Goal: Task Accomplishment & Management: Manage account settings

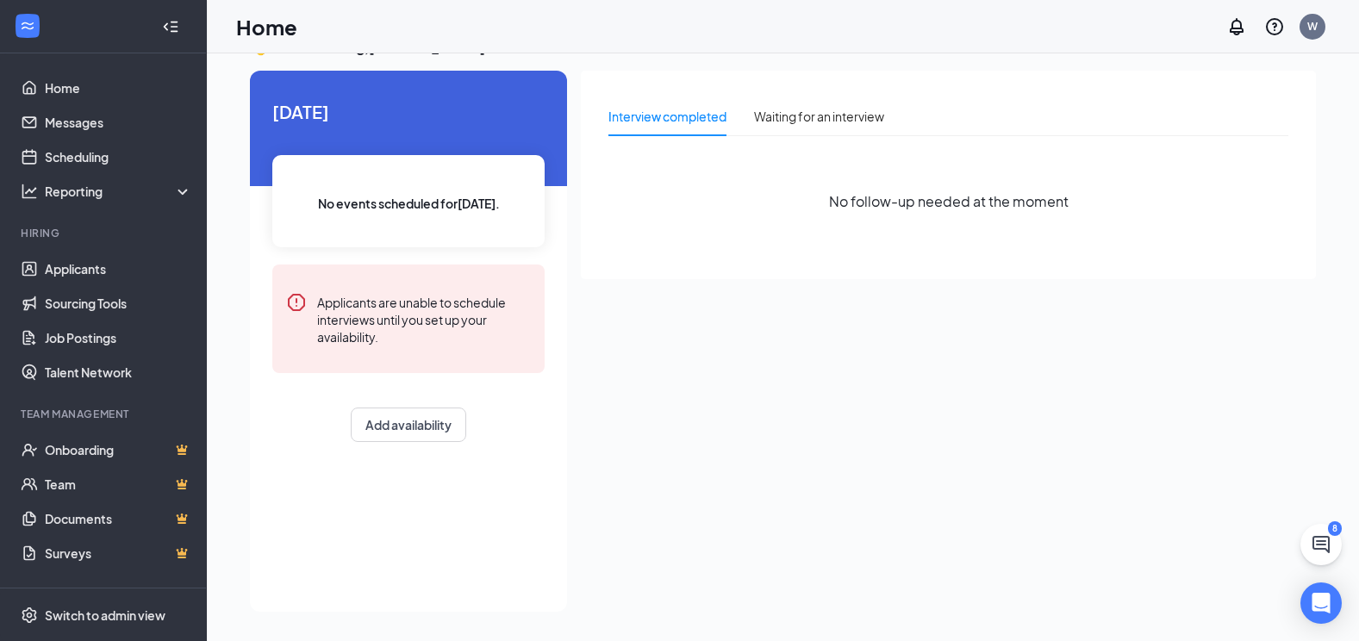
click at [168, 26] on div at bounding box center [175, 26] width 34 height 34
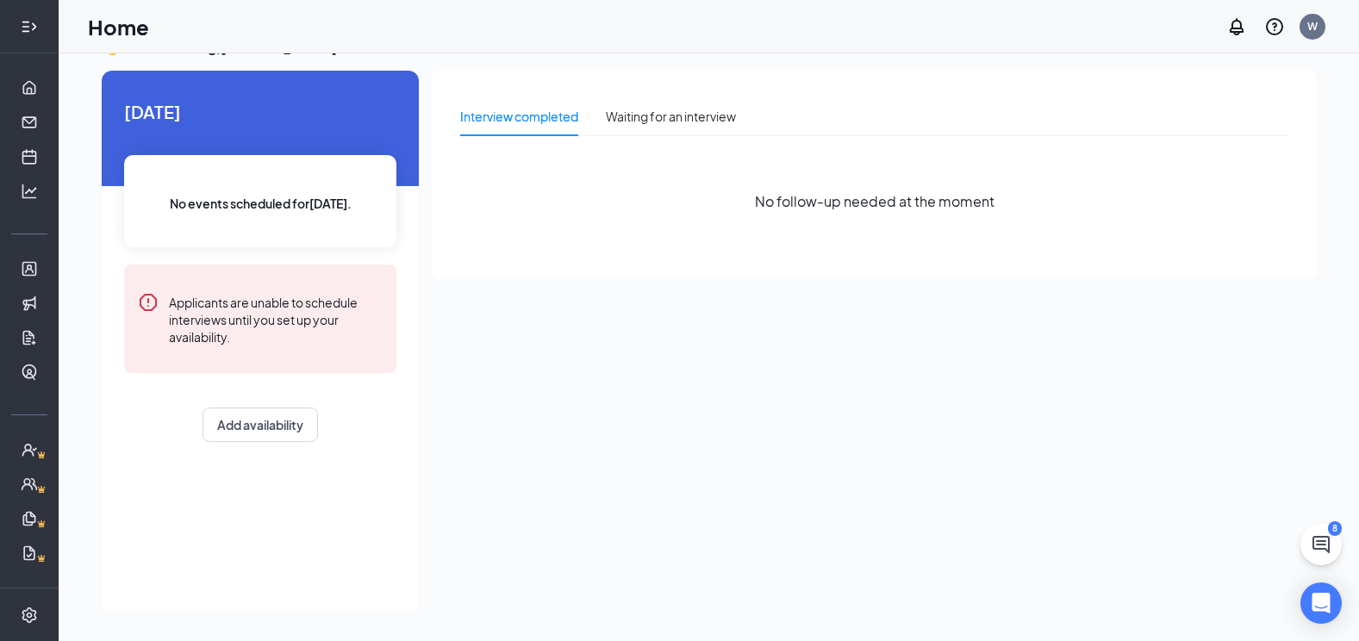
click at [21, 18] on icon "Expand" at bounding box center [29, 26] width 17 height 17
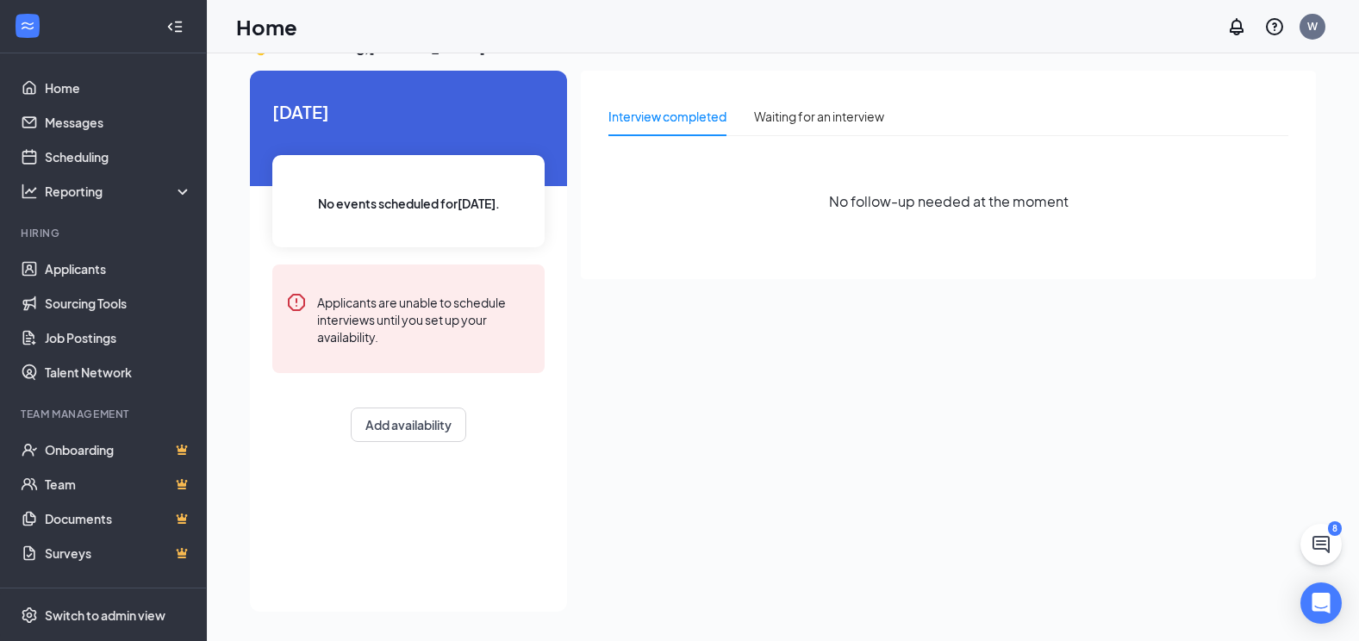
click at [22, 23] on icon "WorkstreamLogo" at bounding box center [27, 25] width 17 height 17
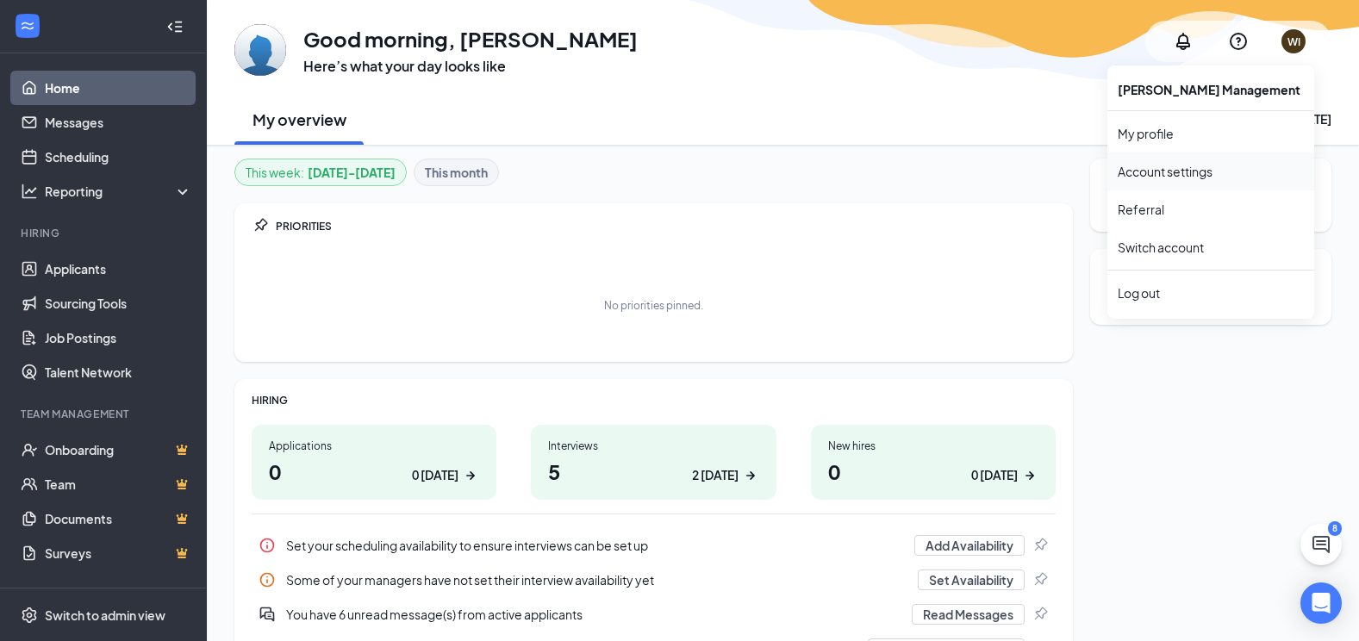
drag, startPoint x: 1208, startPoint y: 175, endPoint x: 1135, endPoint y: 167, distance: 73.6
click at [1135, 167] on link "Account settings" at bounding box center [1210, 171] width 186 height 17
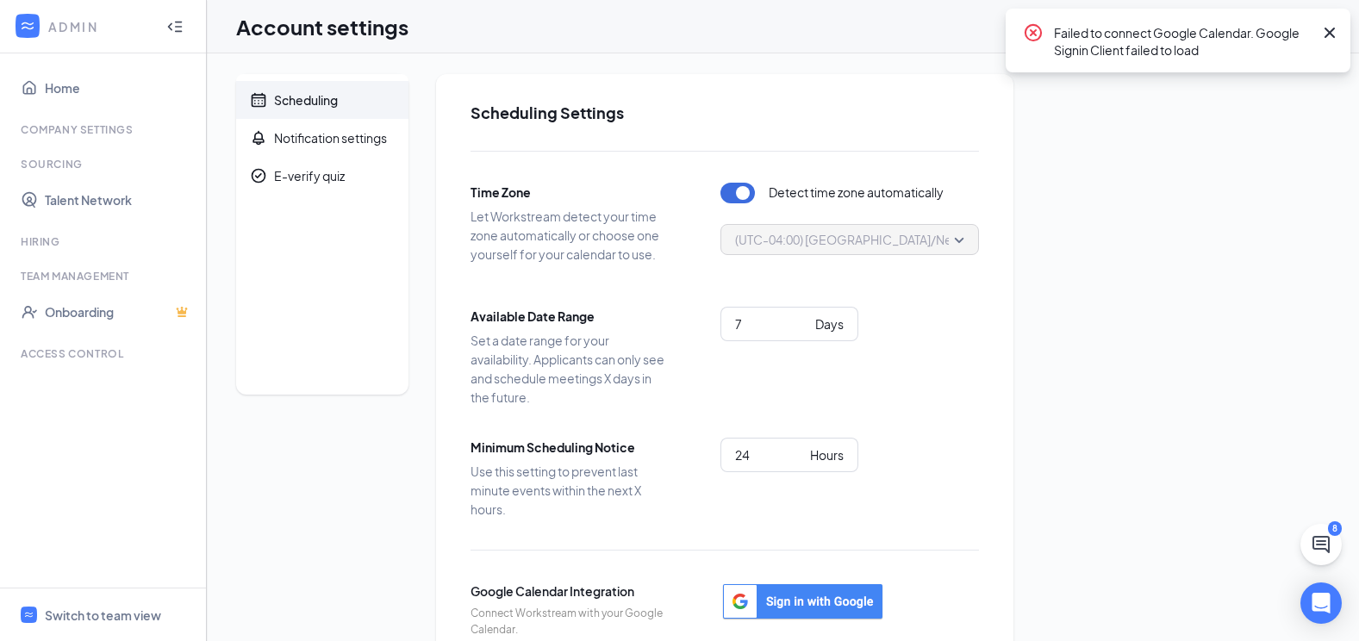
click at [1307, 230] on div "Scheduling Notification settings E-verify quiz Scheduling Settings Time Zone Le…" at bounding box center [782, 439] width 1093 height 730
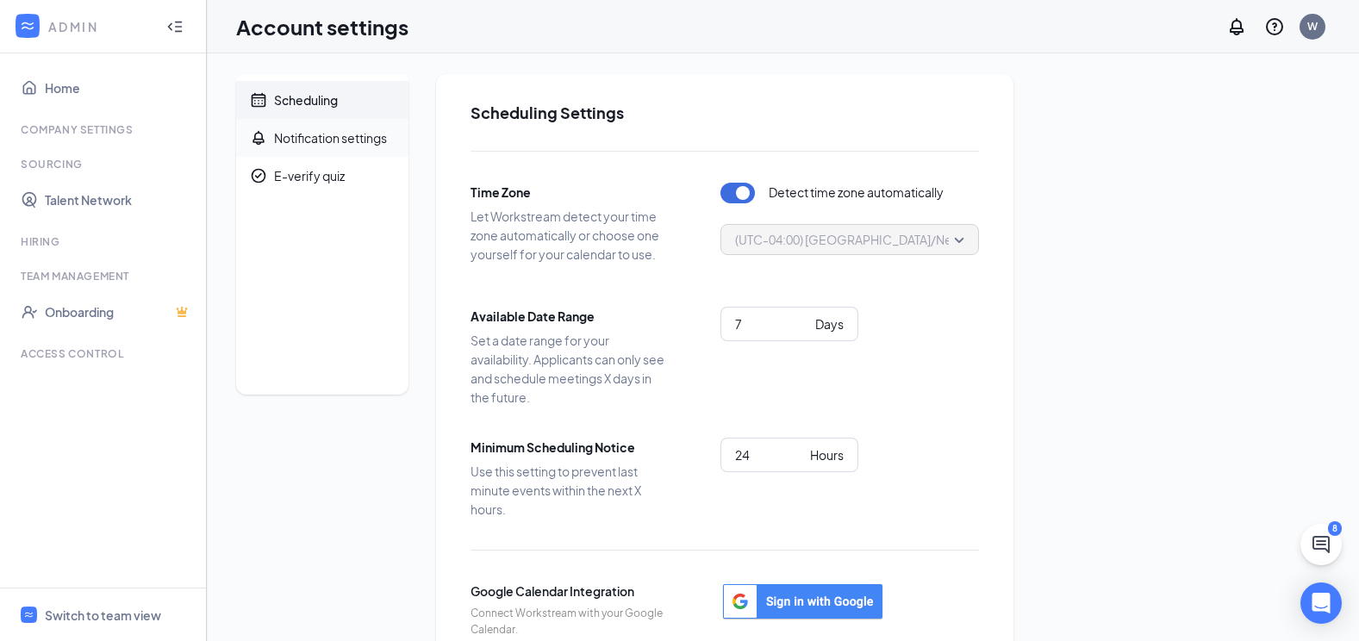
click at [271, 130] on li "Notification settings" at bounding box center [322, 138] width 172 height 38
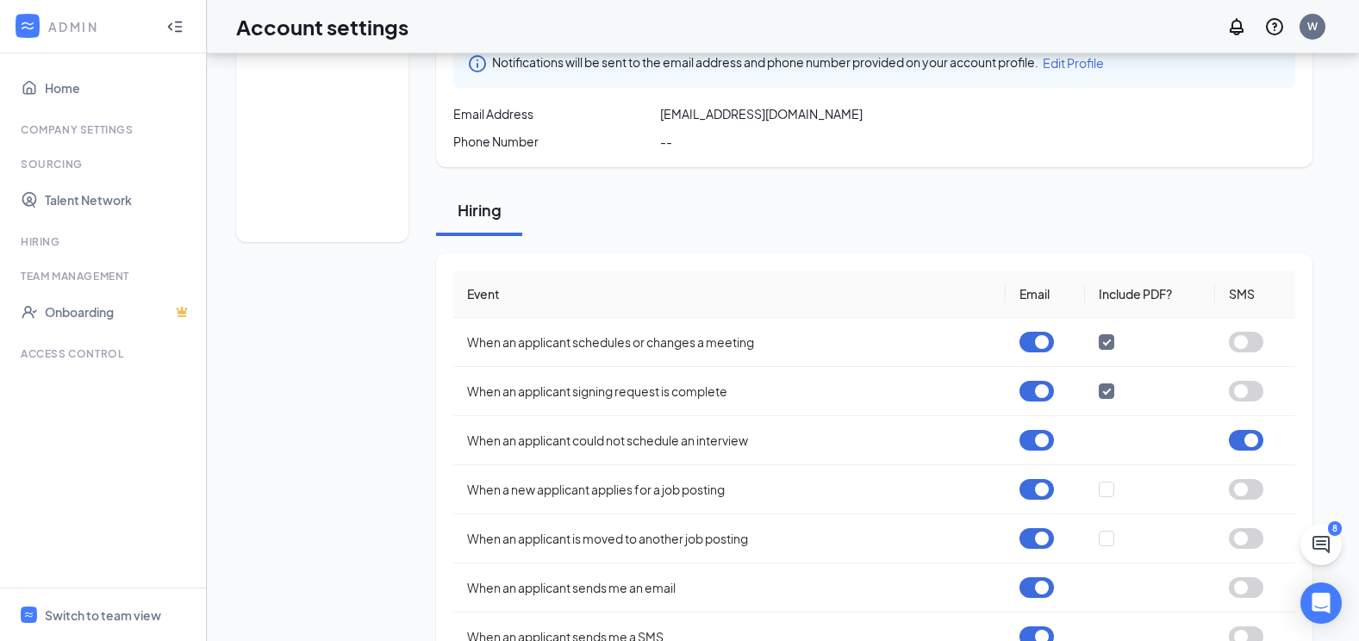
scroll to position [172, 0]
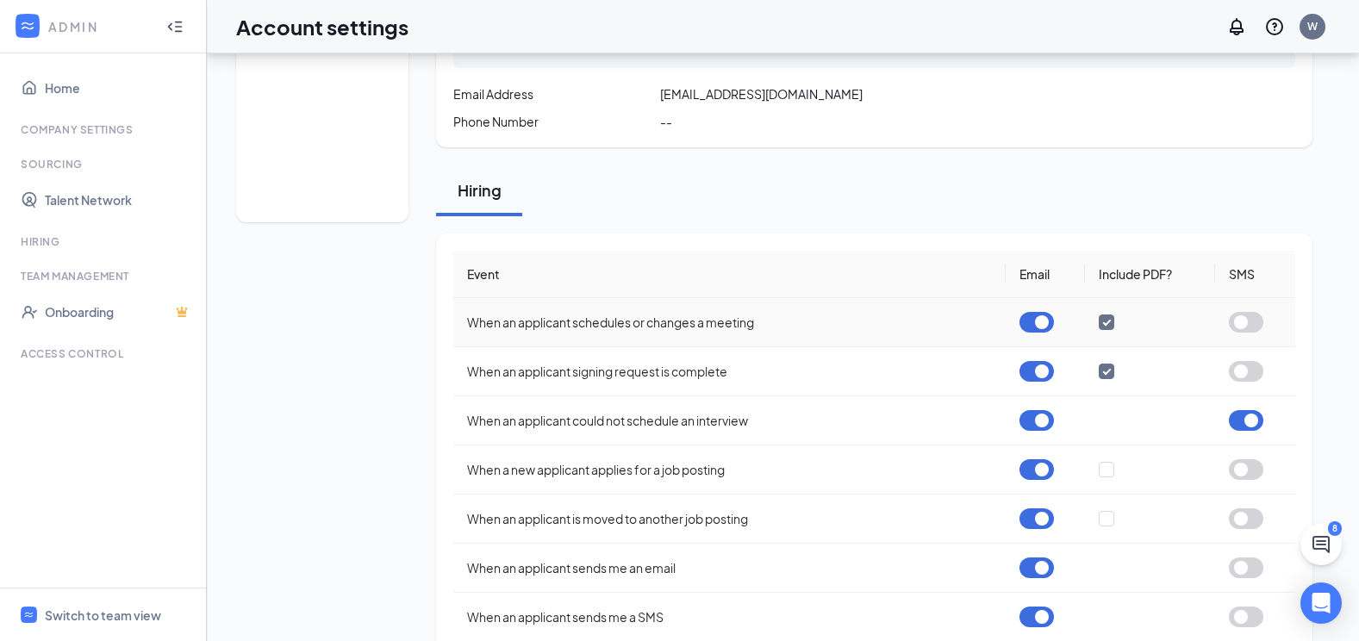
click at [1036, 330] on button "button" at bounding box center [1036, 322] width 34 height 21
click at [1038, 366] on button "button" at bounding box center [1036, 371] width 34 height 21
click at [1038, 421] on button "button" at bounding box center [1036, 420] width 34 height 21
click at [1032, 476] on button "button" at bounding box center [1036, 469] width 34 height 21
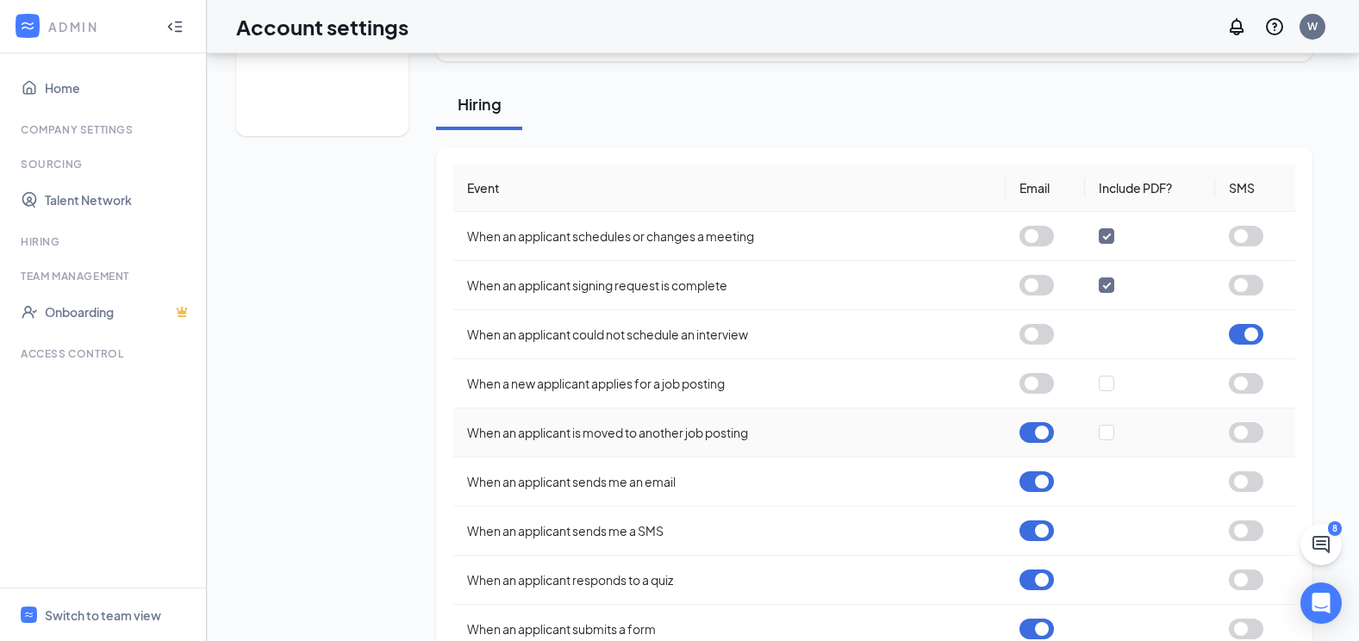
click at [1028, 429] on button "button" at bounding box center [1036, 432] width 34 height 21
click at [1266, 338] on div at bounding box center [1254, 334] width 53 height 21
click at [1234, 336] on button "button" at bounding box center [1245, 334] width 34 height 21
click at [1106, 233] on input "checkbox" at bounding box center [1106, 236] width 16 height 16
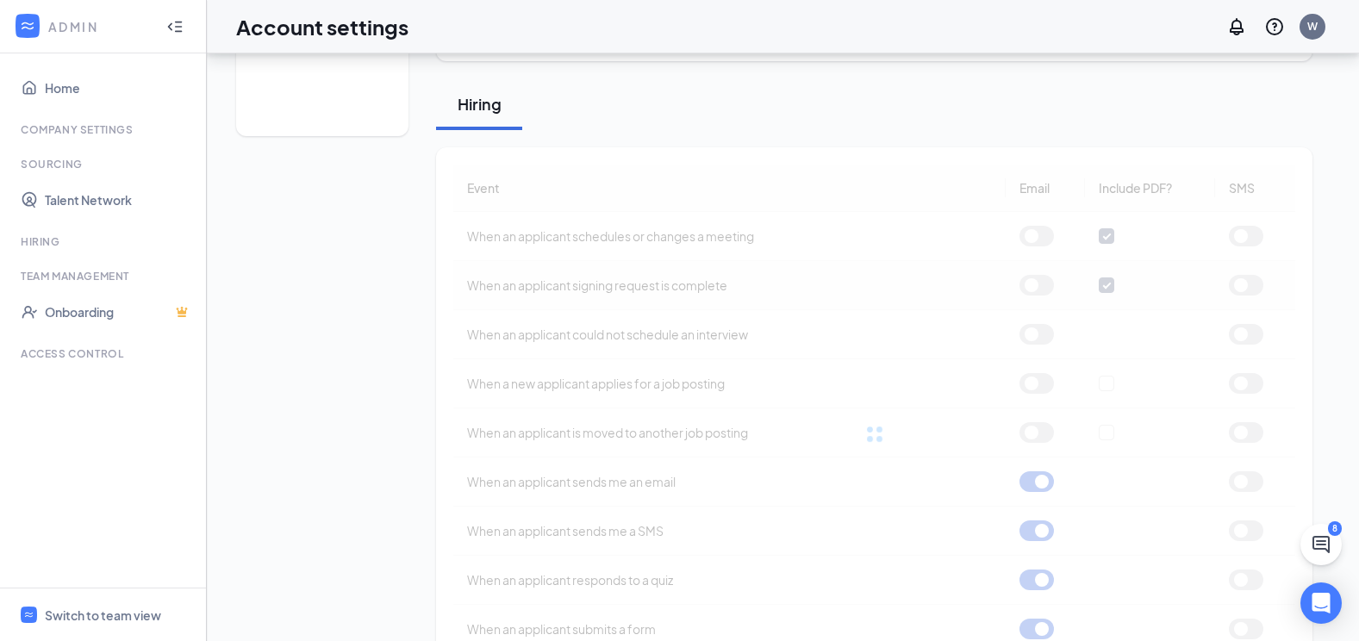
checkbox input "false"
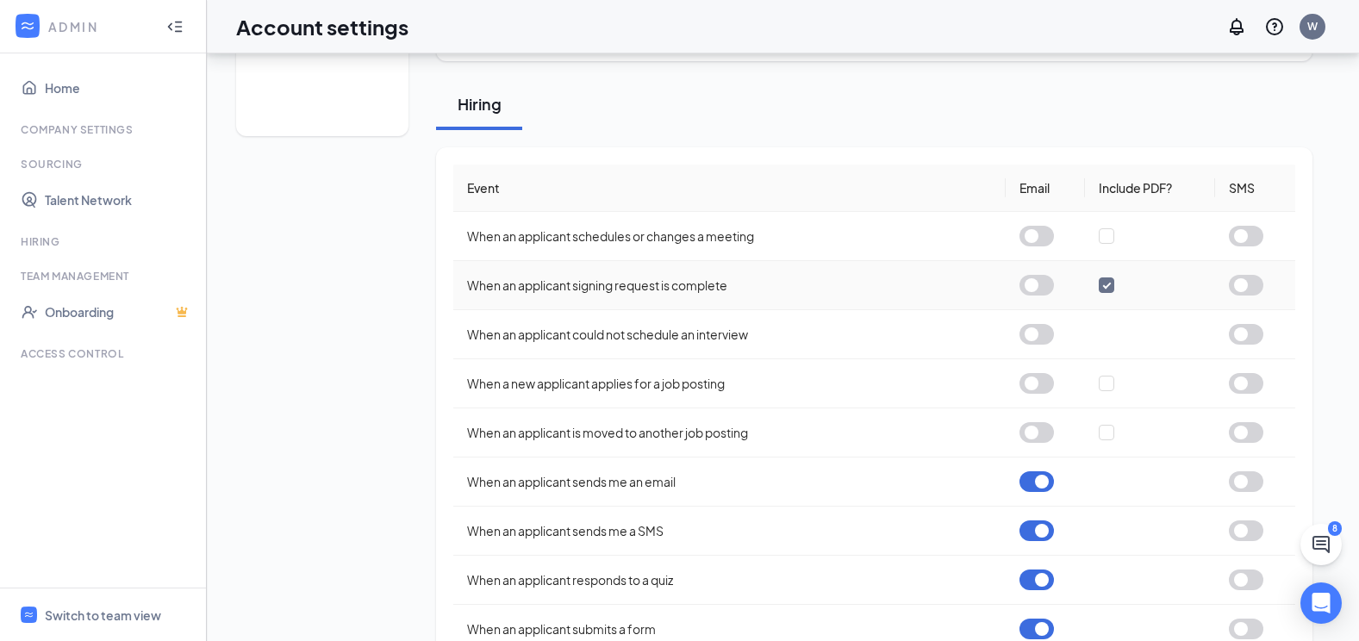
click at [1108, 283] on input "checkbox" at bounding box center [1106, 285] width 16 height 16
checkbox input "false"
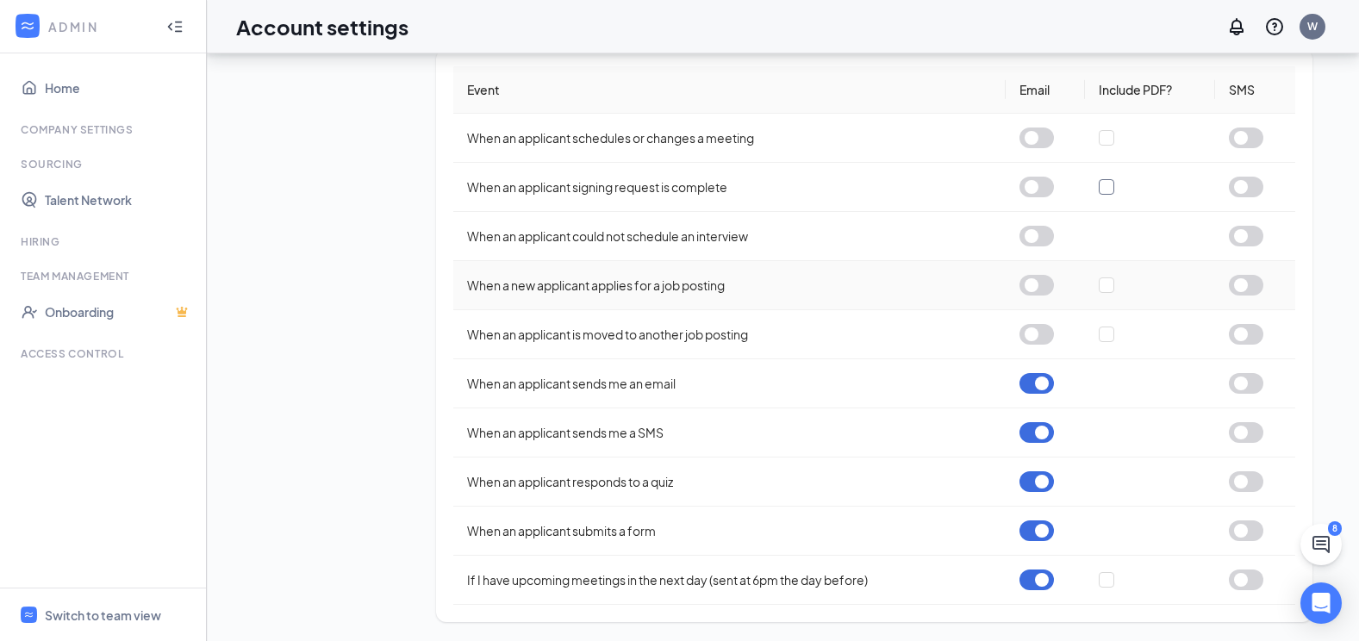
scroll to position [358, 0]
click at [1038, 376] on button "button" at bounding box center [1036, 381] width 34 height 21
click at [1040, 413] on td at bounding box center [1045, 431] width 80 height 49
click at [1042, 432] on button "button" at bounding box center [1036, 430] width 34 height 21
click at [1048, 476] on button "button" at bounding box center [1036, 479] width 34 height 21
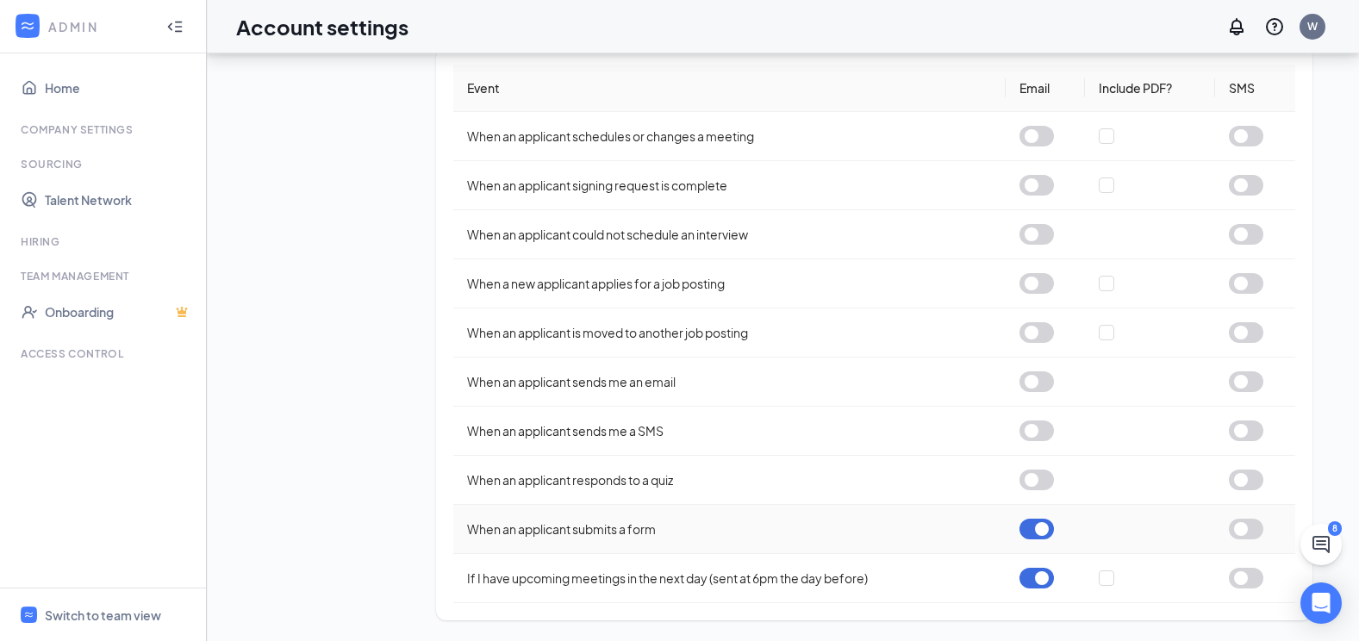
click at [1049, 517] on td at bounding box center [1045, 529] width 80 height 49
click at [1048, 523] on button "button" at bounding box center [1036, 529] width 34 height 21
click at [1036, 587] on button "button" at bounding box center [1036, 578] width 34 height 21
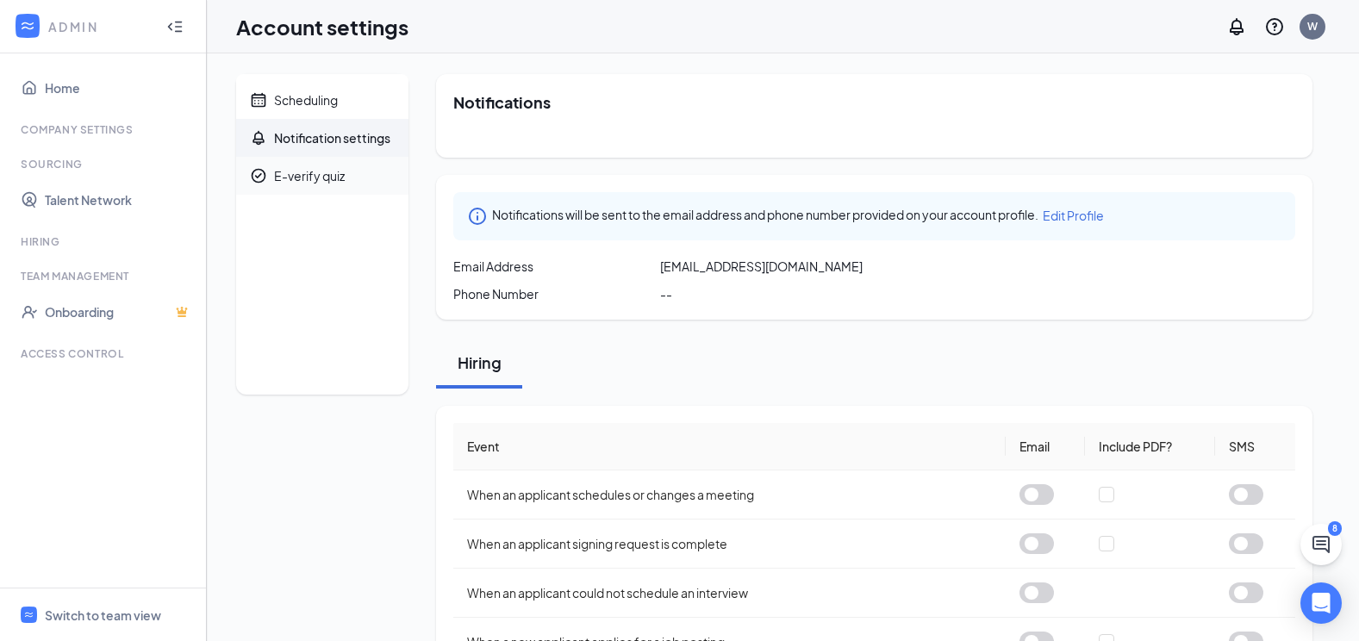
click at [281, 175] on div "E-verify quiz" at bounding box center [309, 175] width 71 height 17
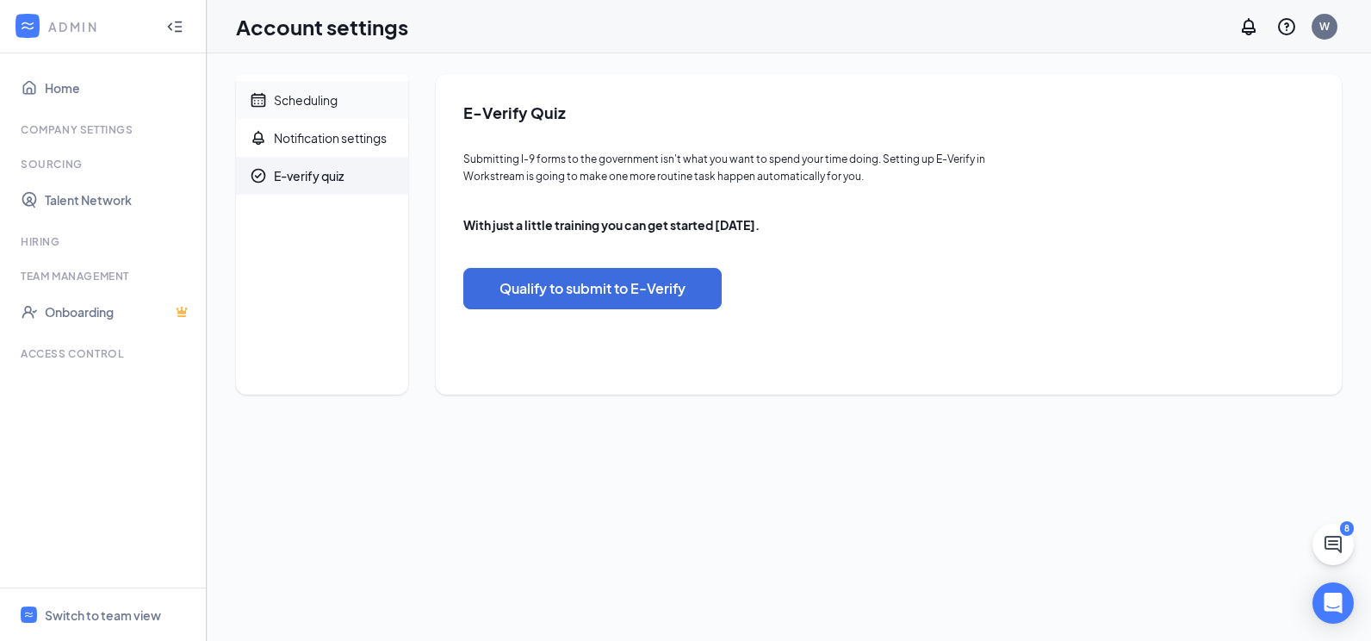
click at [312, 98] on div "Scheduling" at bounding box center [306, 99] width 64 height 17
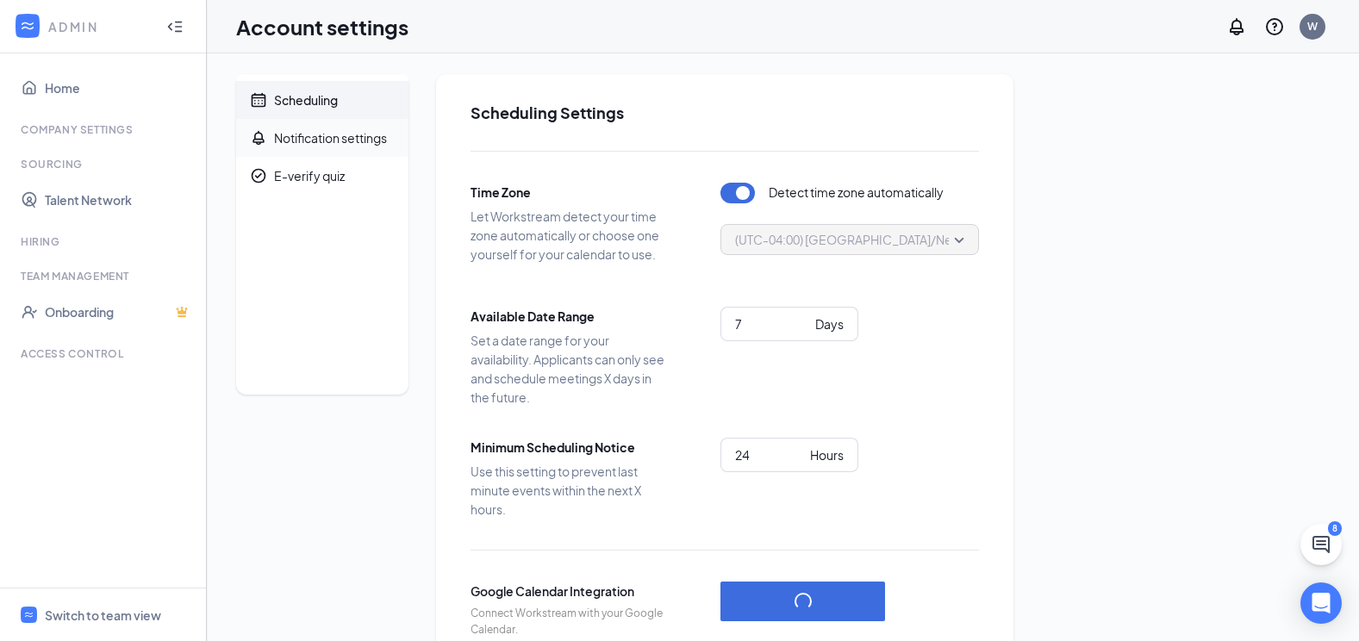
click at [317, 140] on div "Notification settings" at bounding box center [330, 137] width 113 height 17
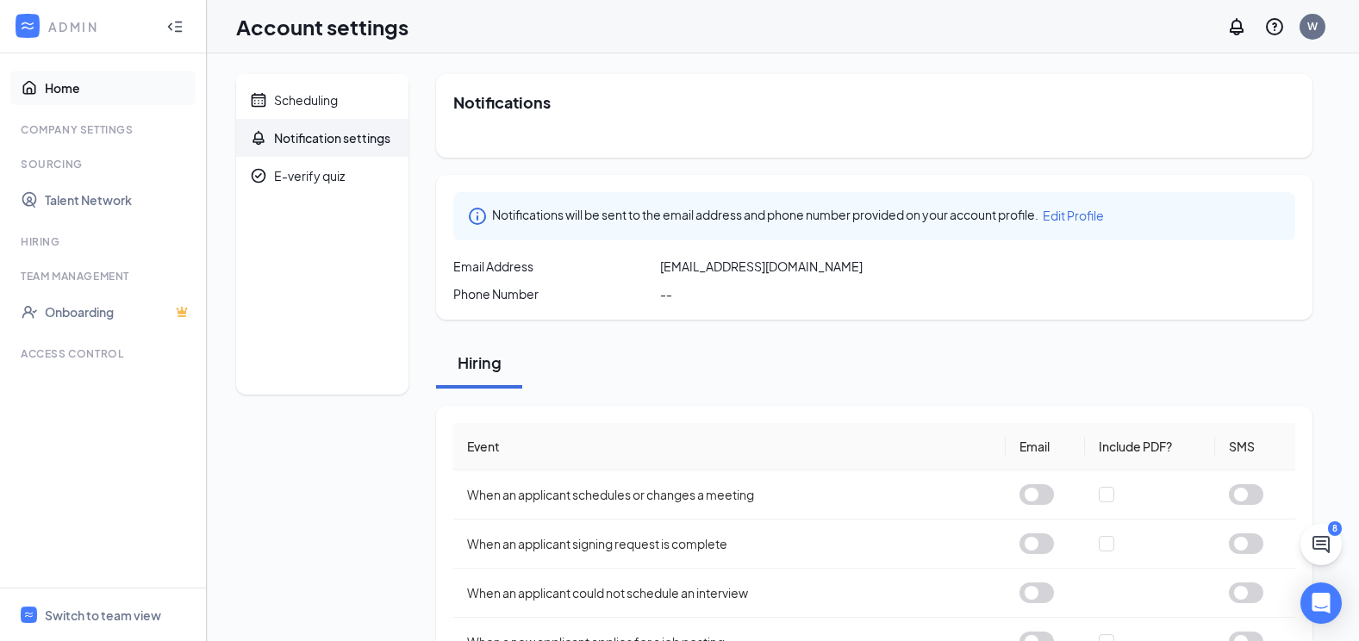
click at [70, 84] on link "Home" at bounding box center [118, 88] width 147 height 34
